Goal: Information Seeking & Learning: Understand process/instructions

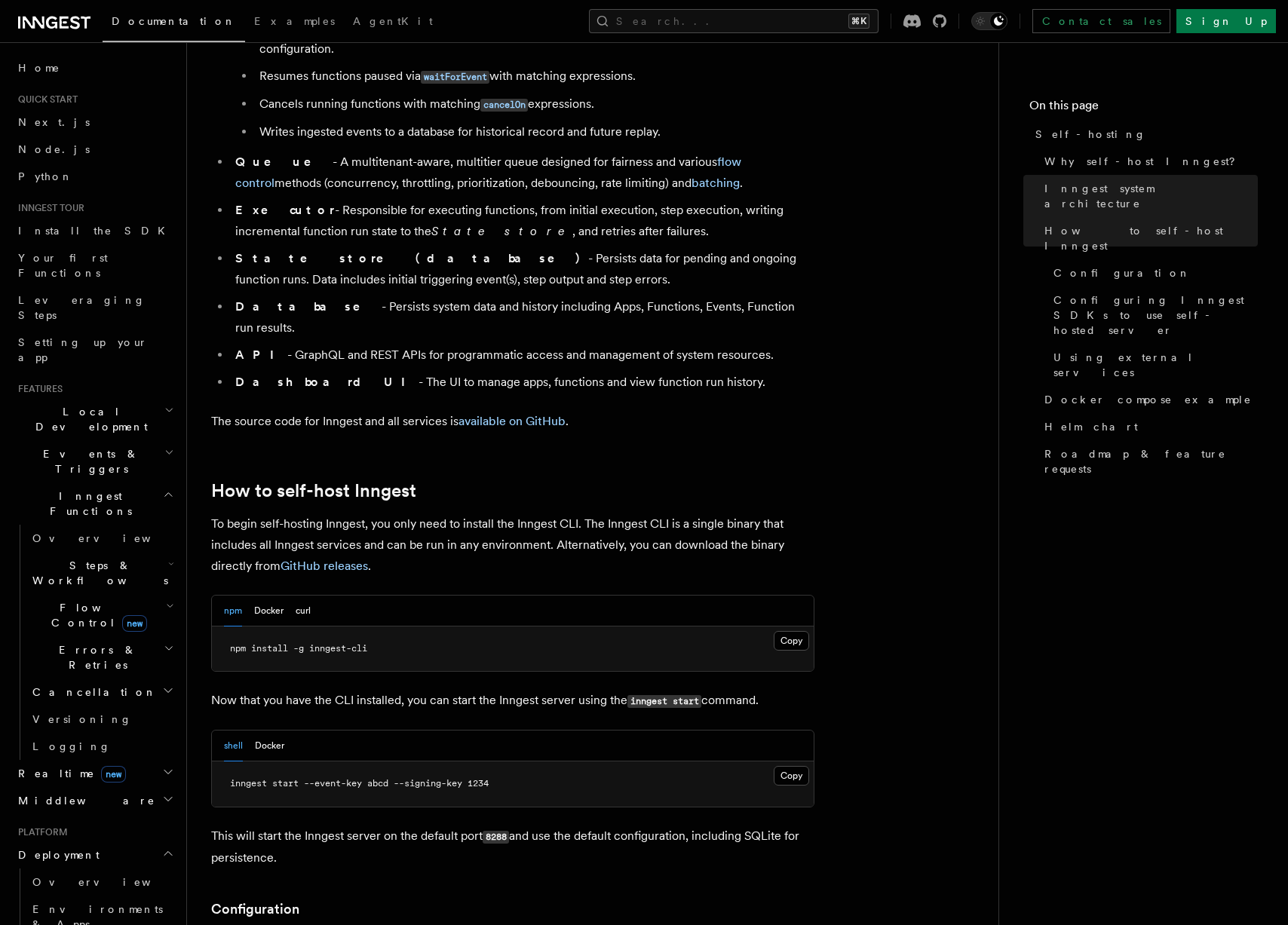
scroll to position [1238, 0]
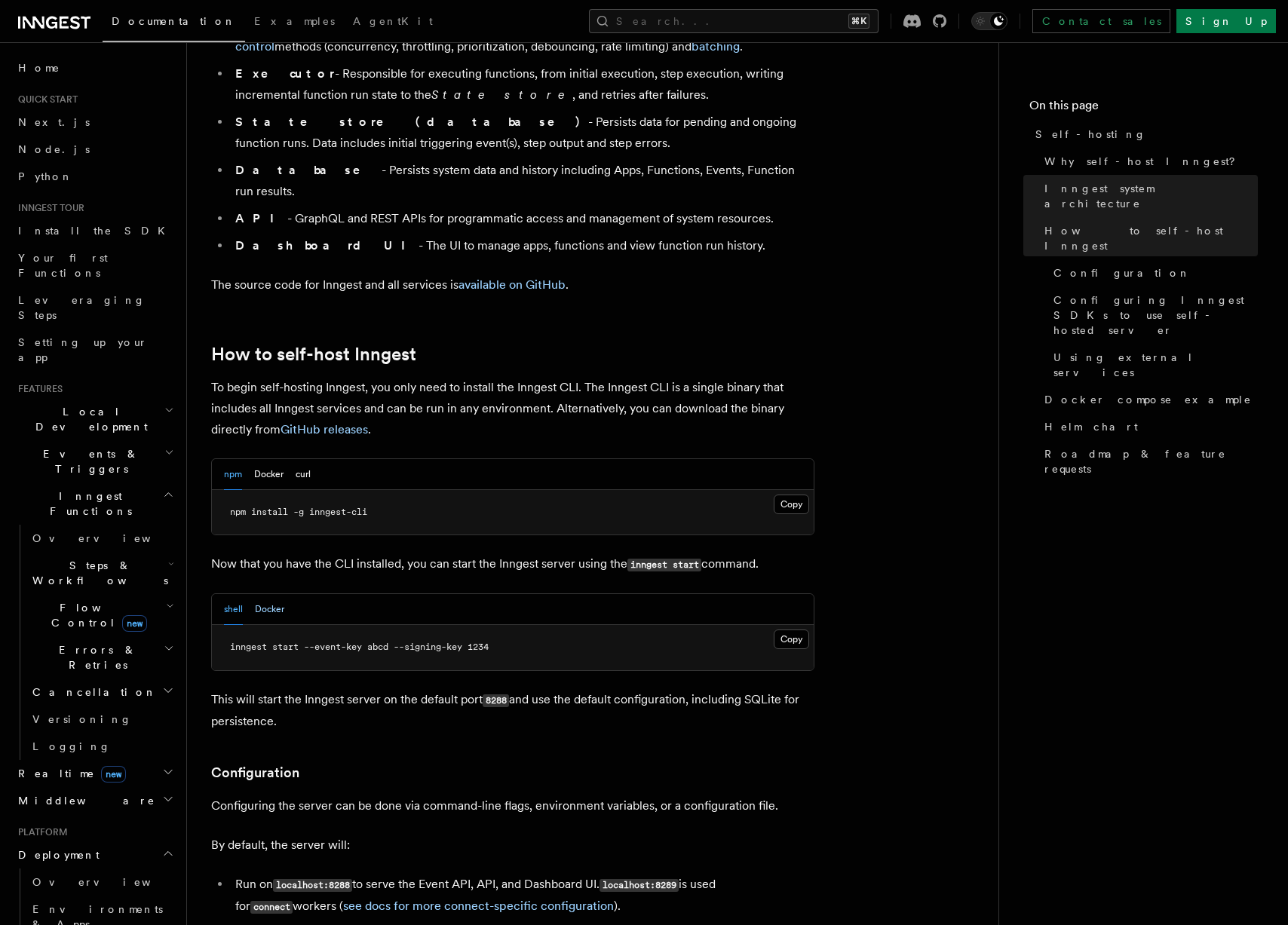
click at [275, 594] on button "Docker" at bounding box center [270, 610] width 29 height 31
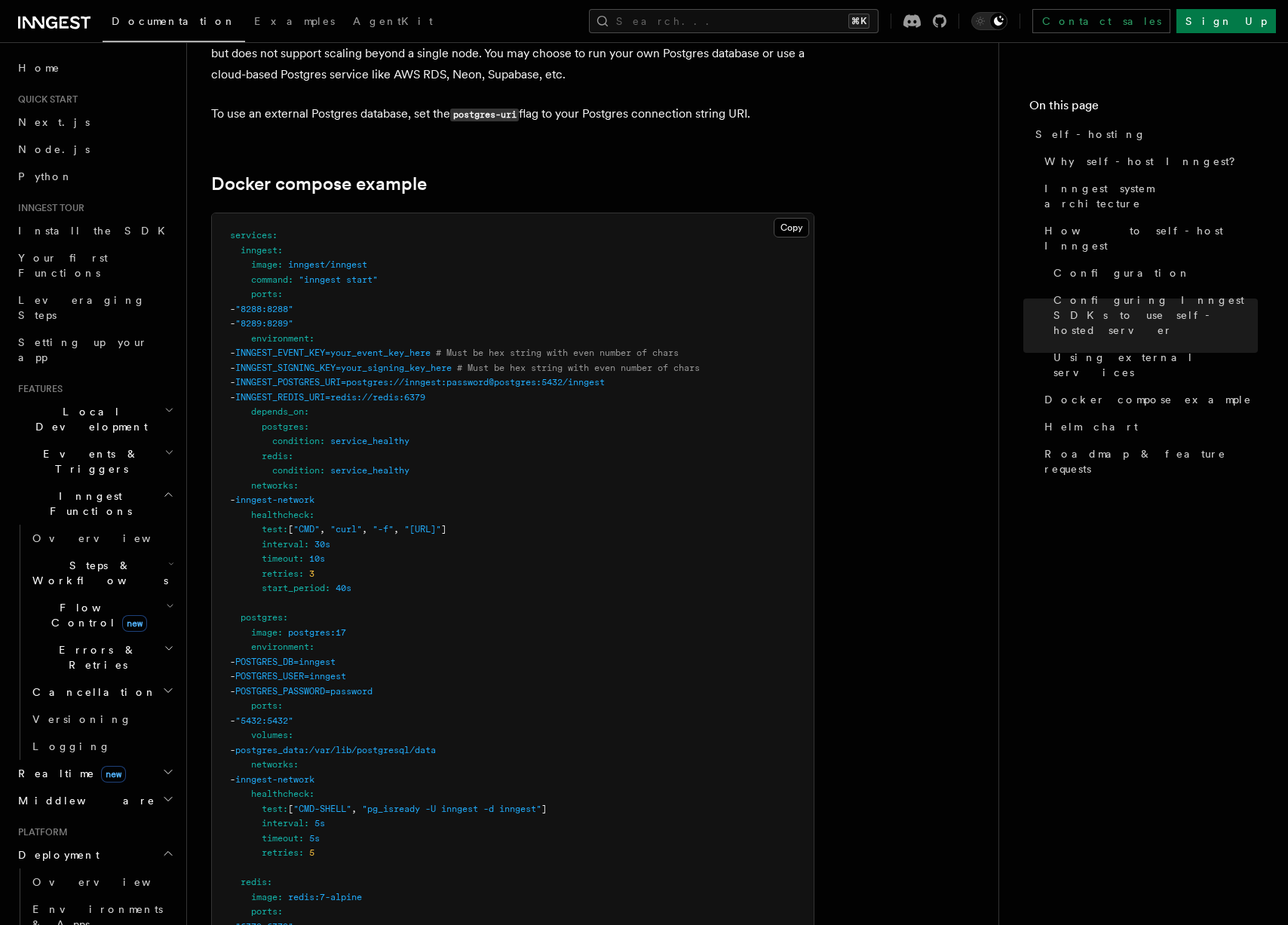
scroll to position [3956, 0]
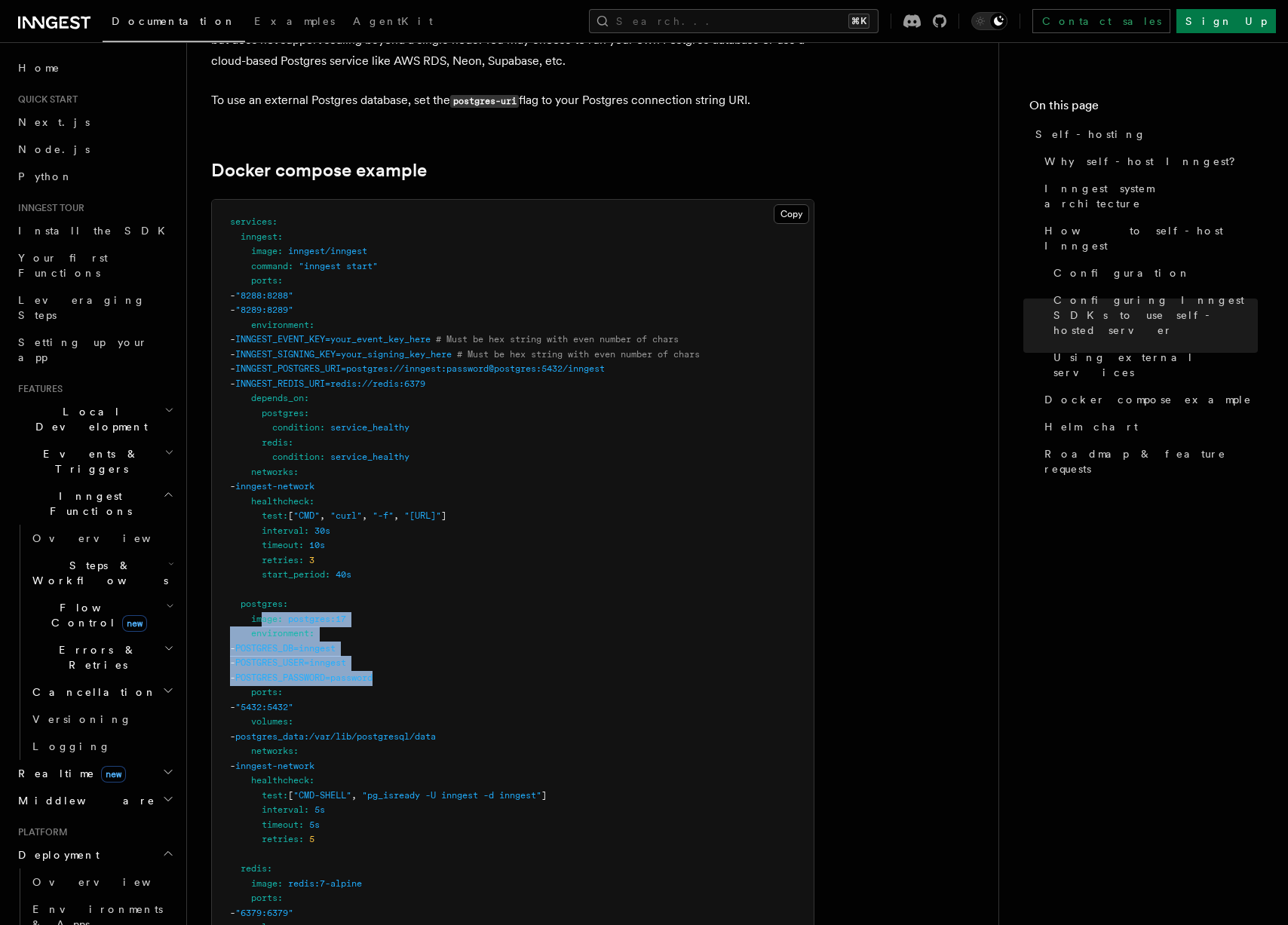
drag, startPoint x: 431, startPoint y: 630, endPoint x: 264, endPoint y: 576, distance: 175.5
click at [264, 576] on pre "services : inngest : image : inngest/inngest command : "inngest start" ports : …" at bounding box center [513, 700] width 602 height 1001
click at [580, 600] on pre "services : inngest : image : inngest/inngest command : "inngest start" ports : …" at bounding box center [513, 700] width 602 height 1001
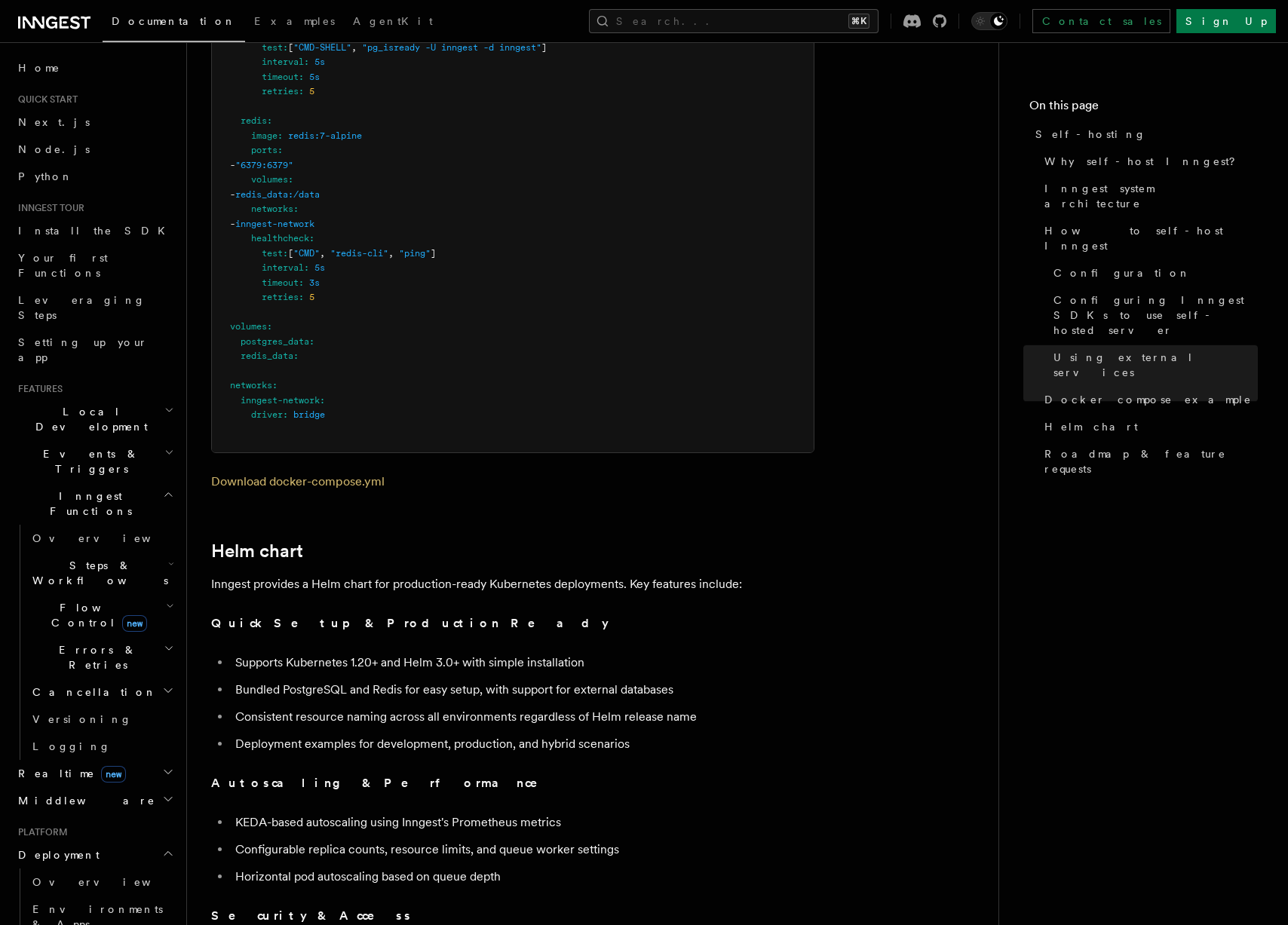
scroll to position [4553, 0]
